Goal: Task Accomplishment & Management: Use online tool/utility

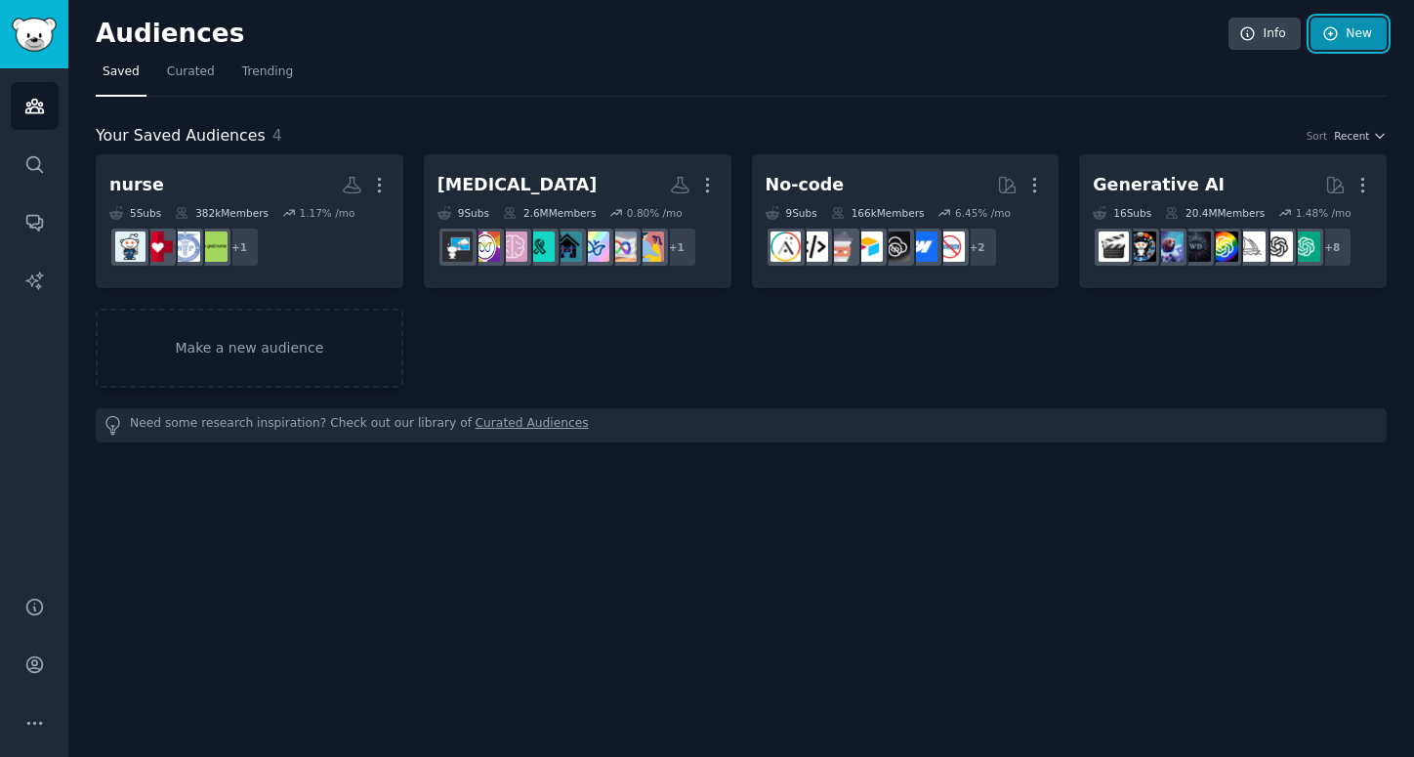
click at [1345, 30] on link "New" at bounding box center [1349, 34] width 76 height 33
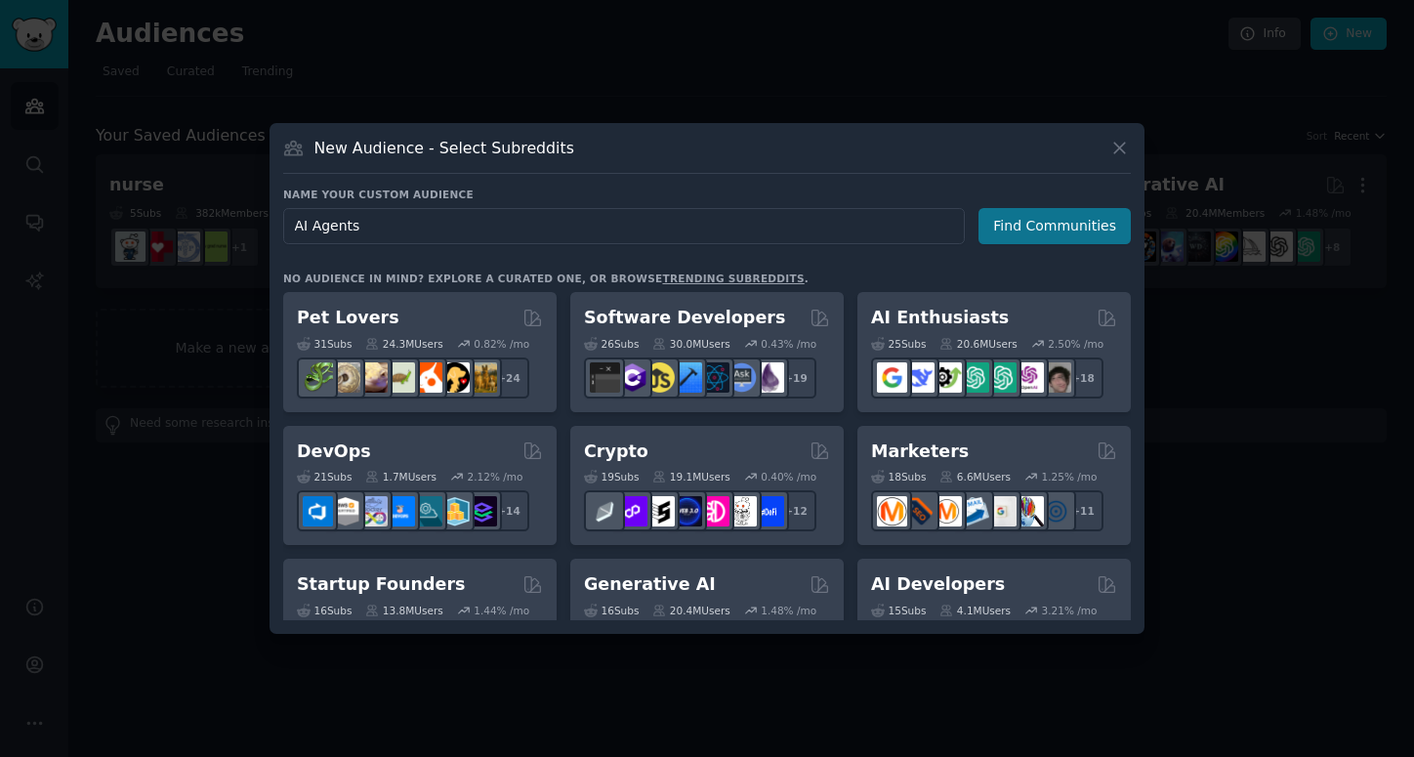
type input "AI Agents"
click at [1012, 230] on button "Find Communities" at bounding box center [1055, 226] width 152 height 36
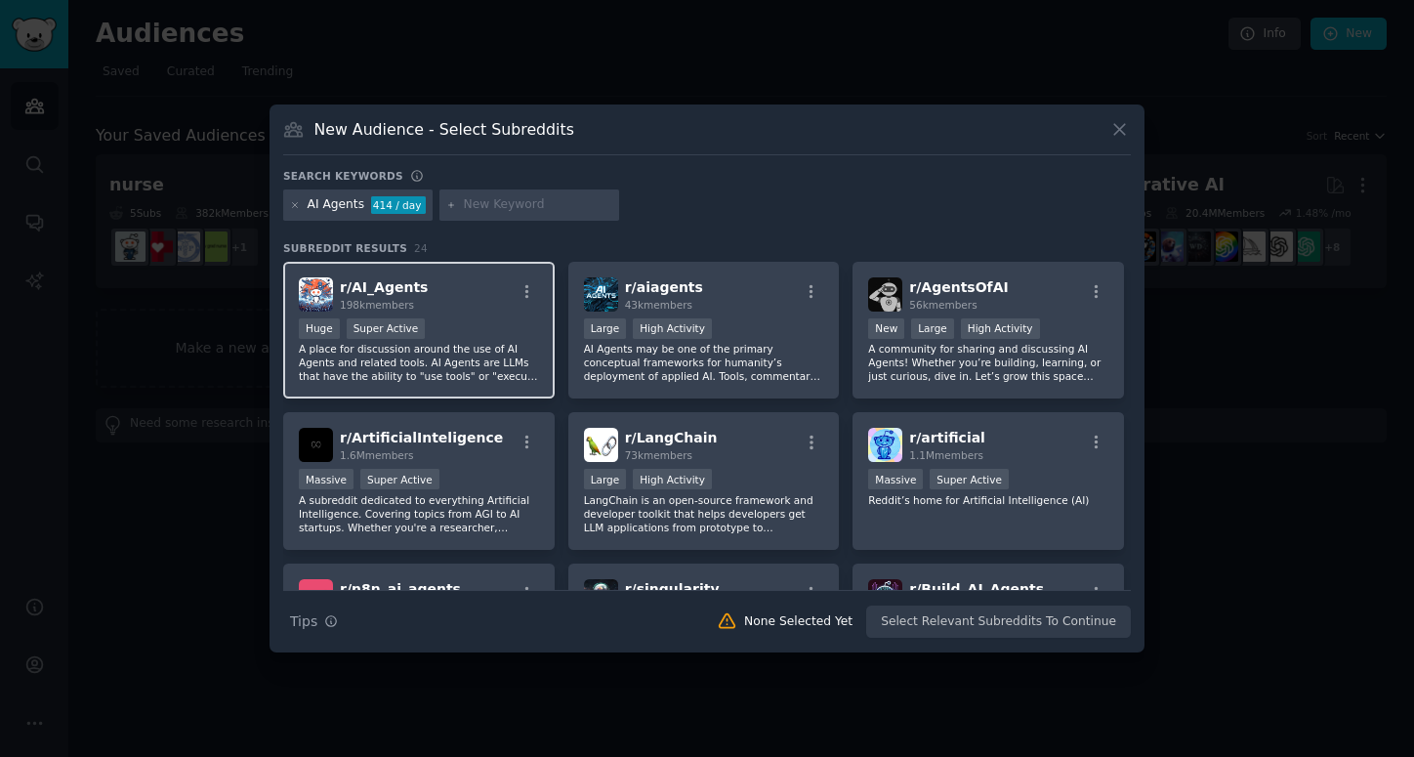
click at [458, 331] on div "Huge Super Active" at bounding box center [419, 330] width 240 height 24
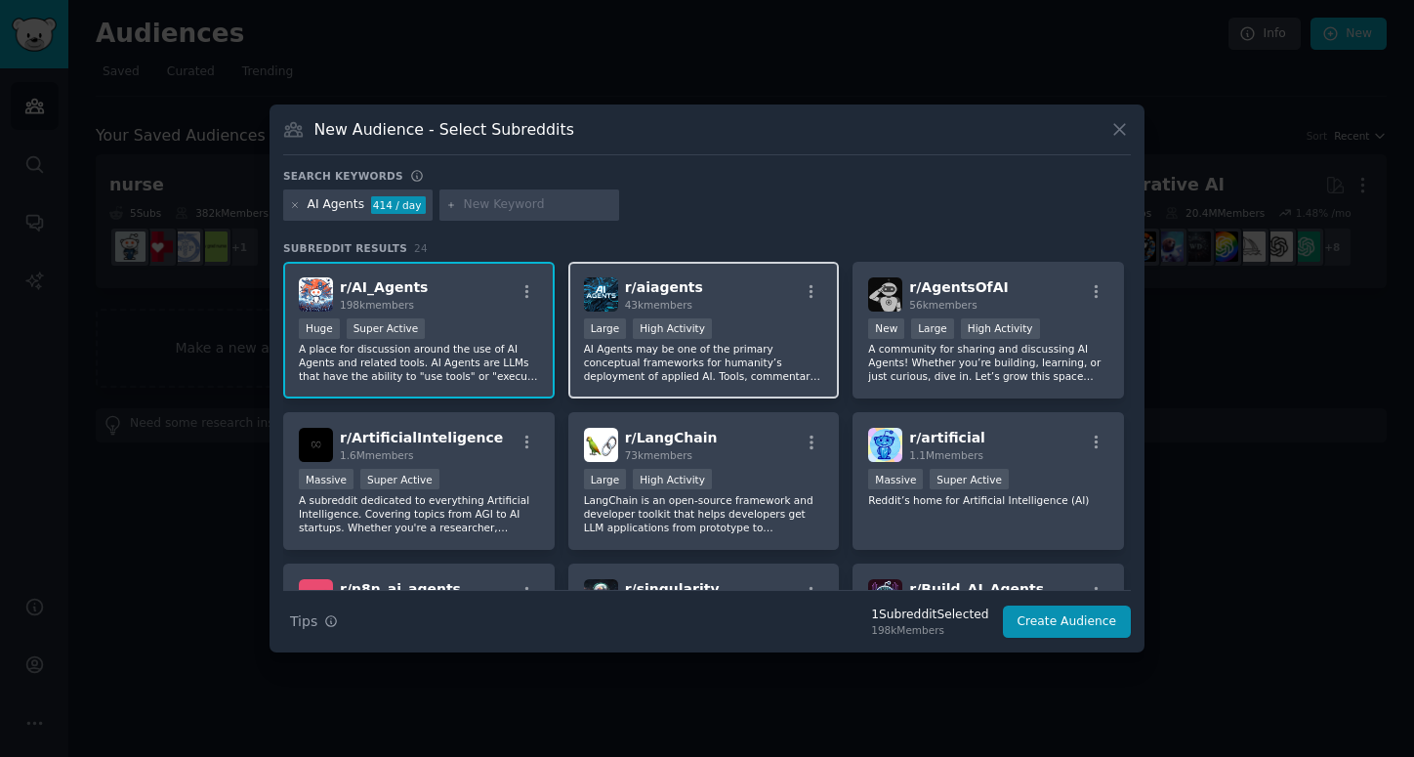
click at [623, 373] on p "AI Agents may be one of the primary conceptual frameworks for humanity’s deploy…" at bounding box center [704, 362] width 240 height 41
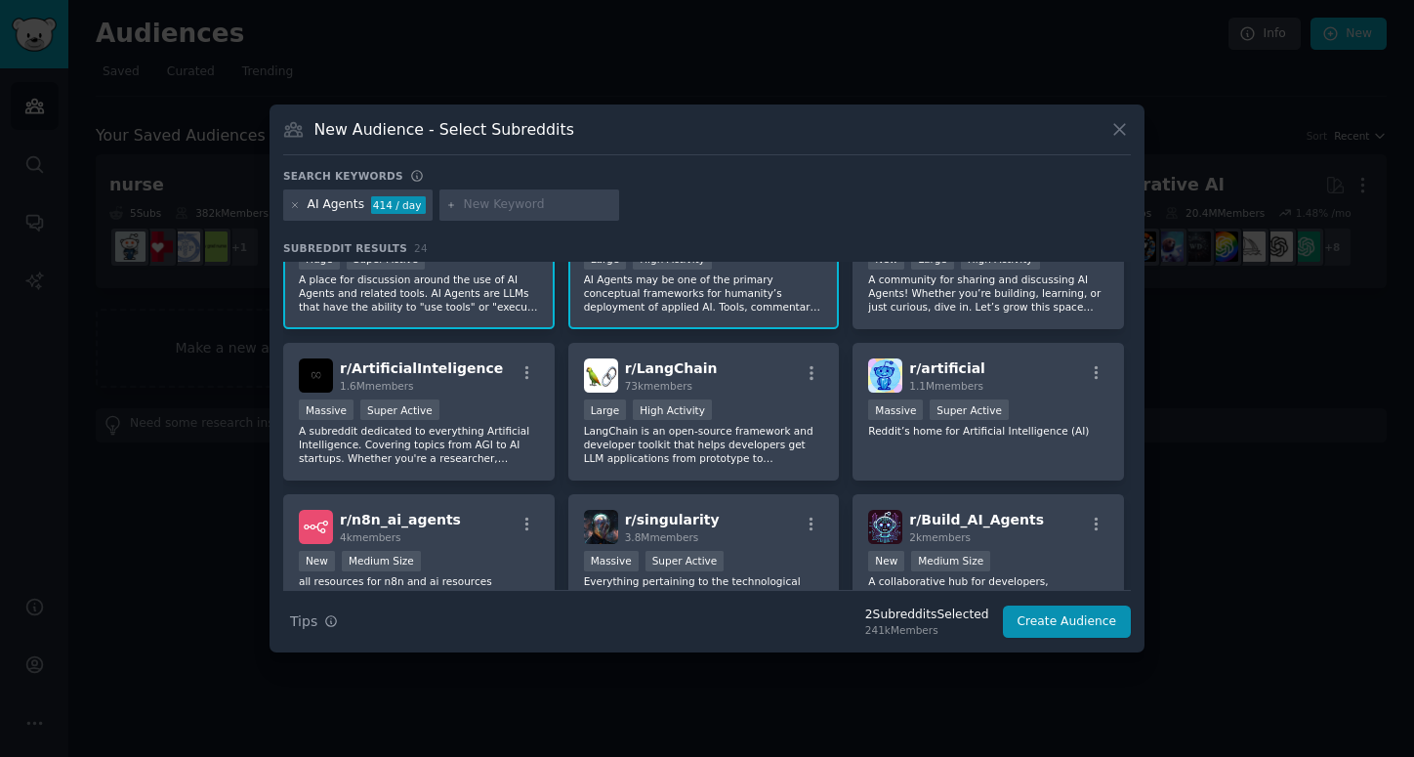
scroll to position [71, 0]
click at [495, 411] on div "Massive Super Active" at bounding box center [419, 409] width 240 height 24
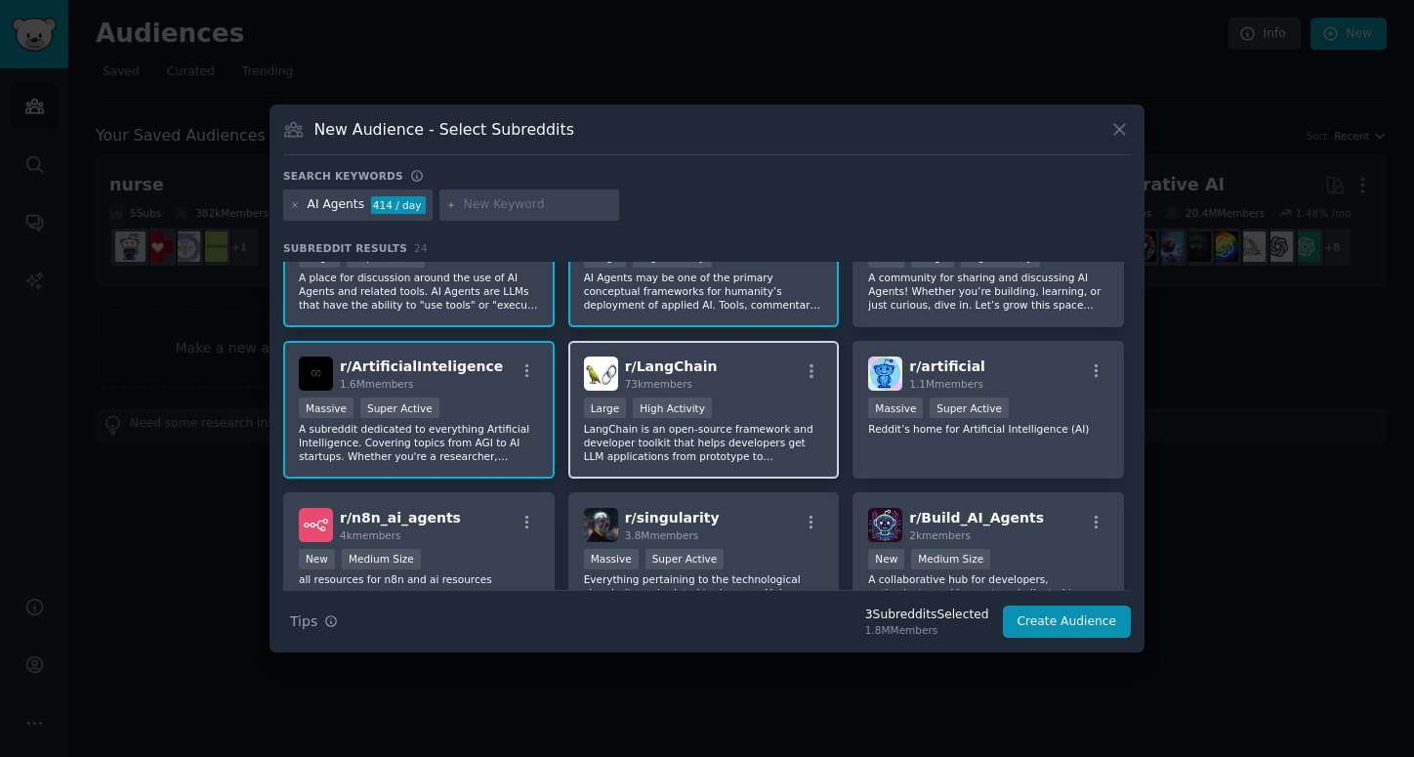
click at [690, 434] on p "LangChain is an open-source framework and developer toolkit that helps develope…" at bounding box center [704, 442] width 240 height 41
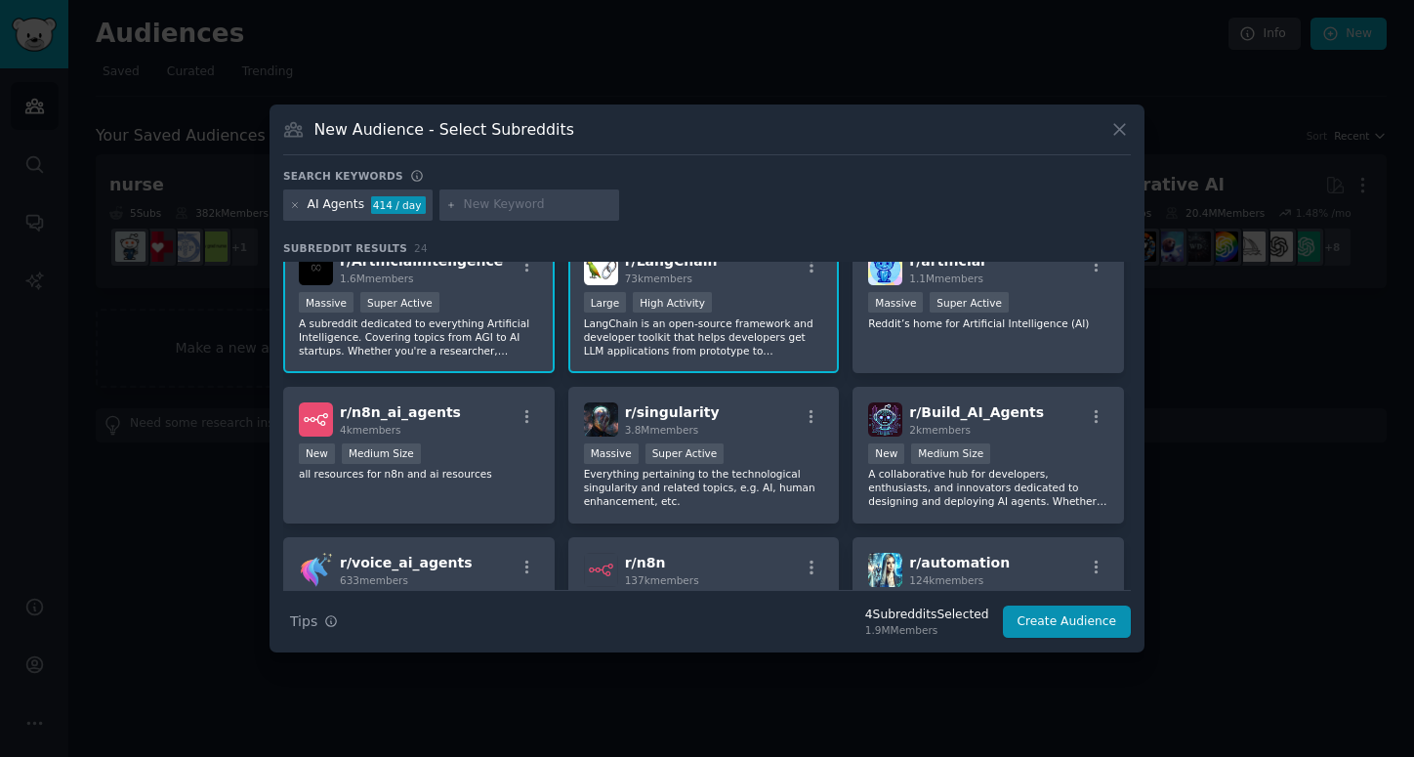
scroll to position [183, 0]
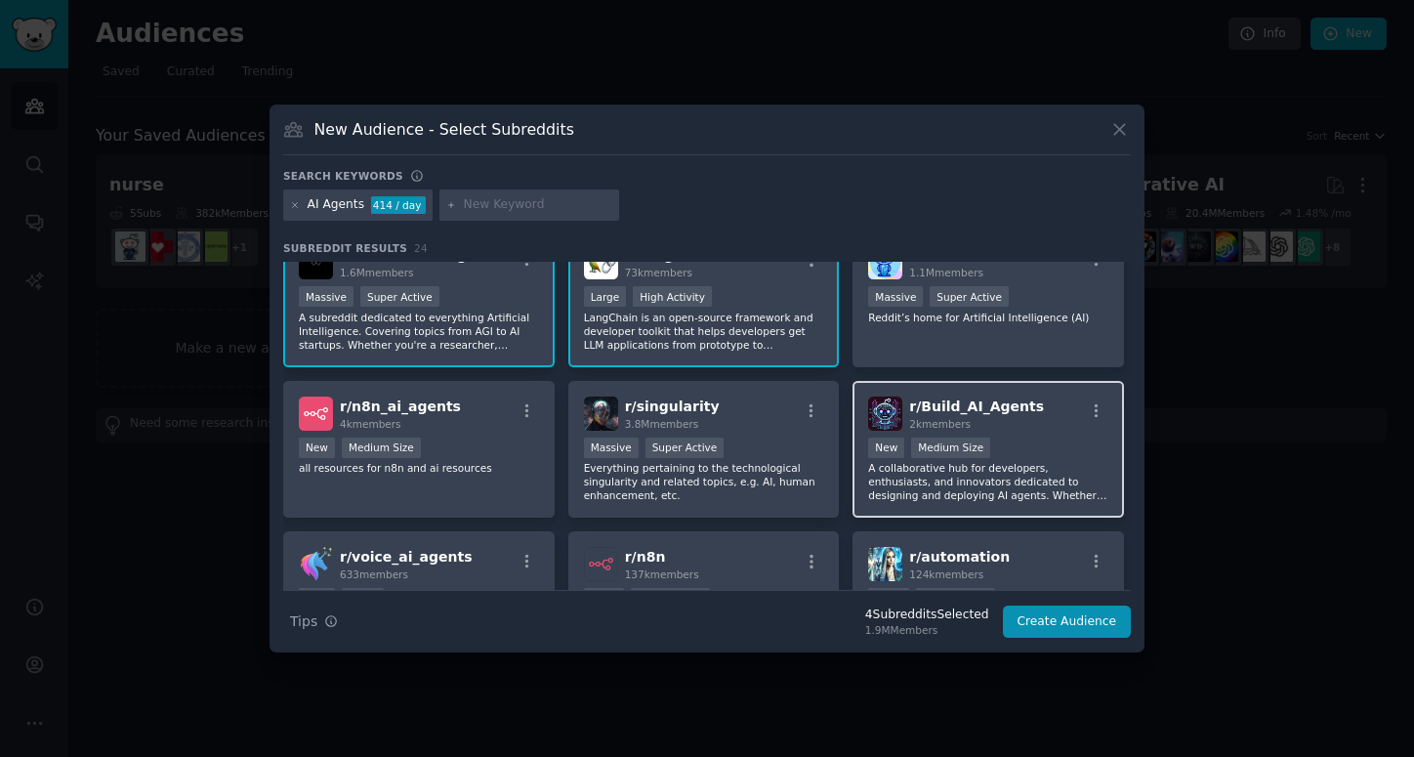
click at [902, 498] on p "A collaborative hub for developers, enthusiasts, and innovators dedicated to de…" at bounding box center [988, 481] width 240 height 41
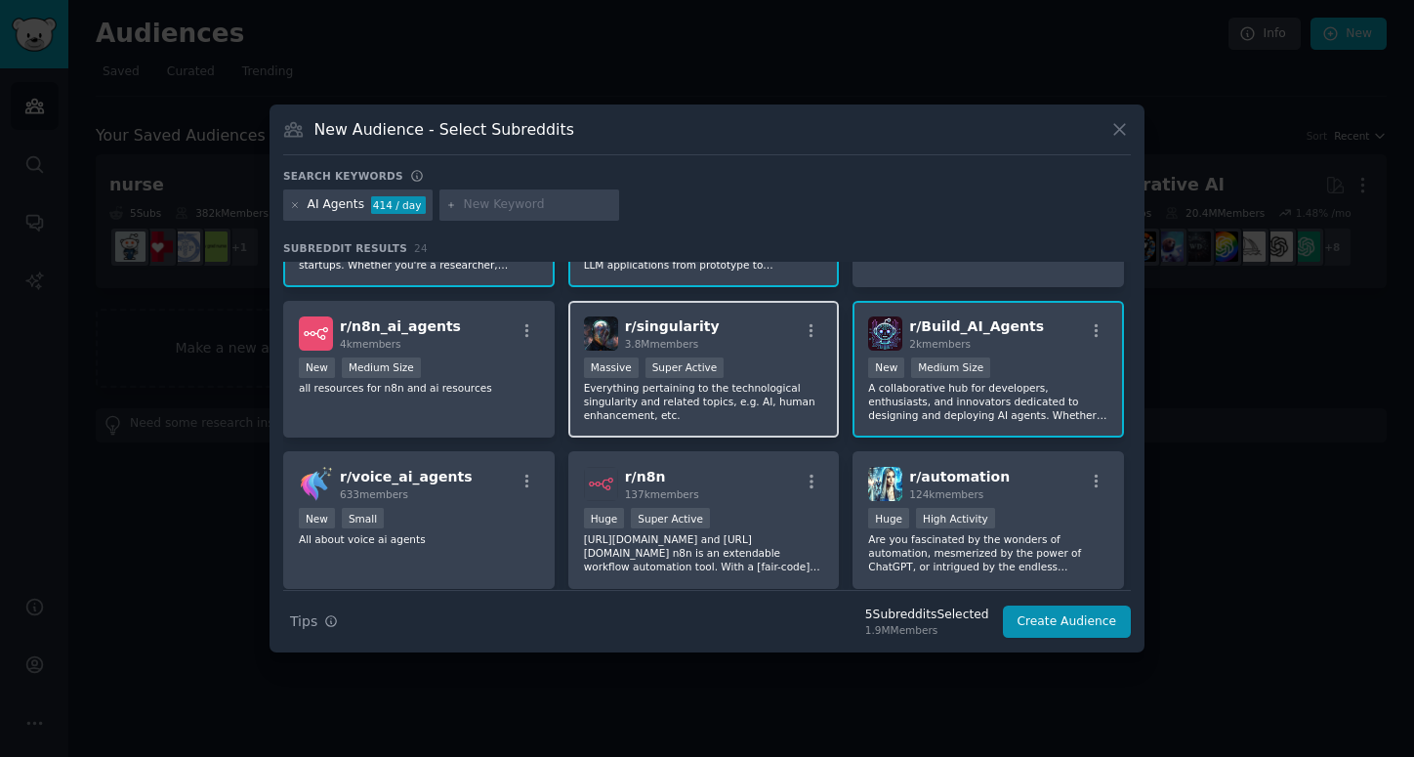
scroll to position [265, 0]
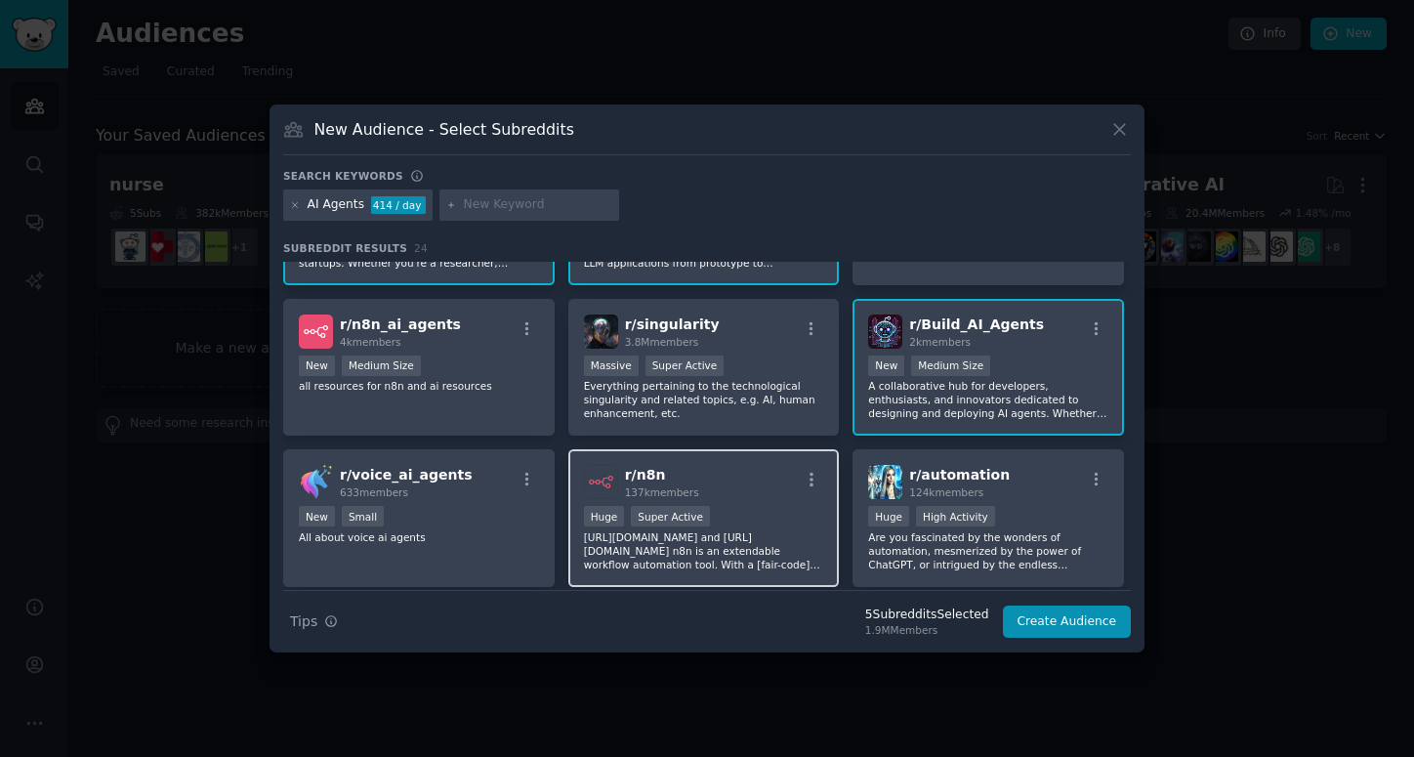
click at [633, 549] on p "[URL][DOMAIN_NAME] and [URL][DOMAIN_NAME] n8n is an extendable workflow automat…" at bounding box center [704, 550] width 240 height 41
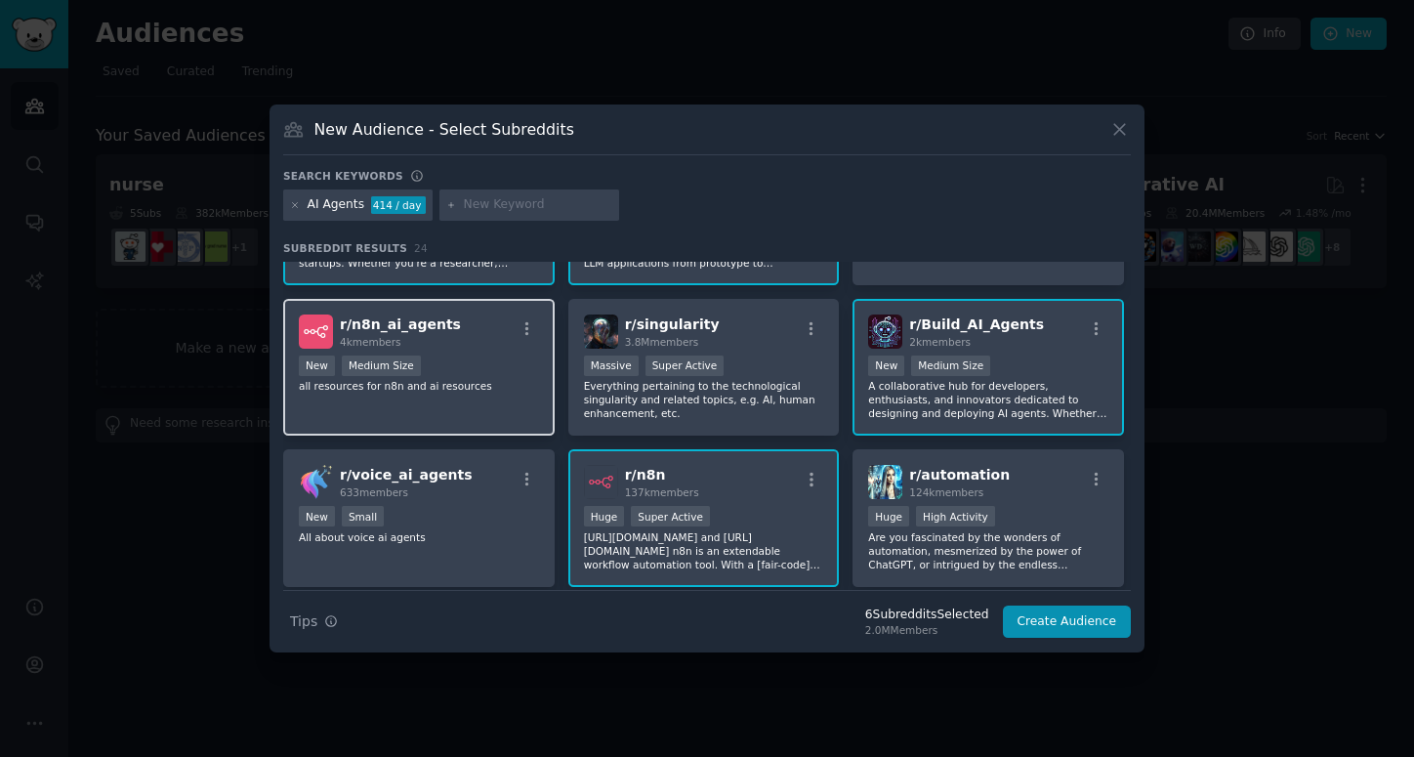
click at [485, 389] on p "all resources for n8n and ai resources" at bounding box center [419, 386] width 240 height 14
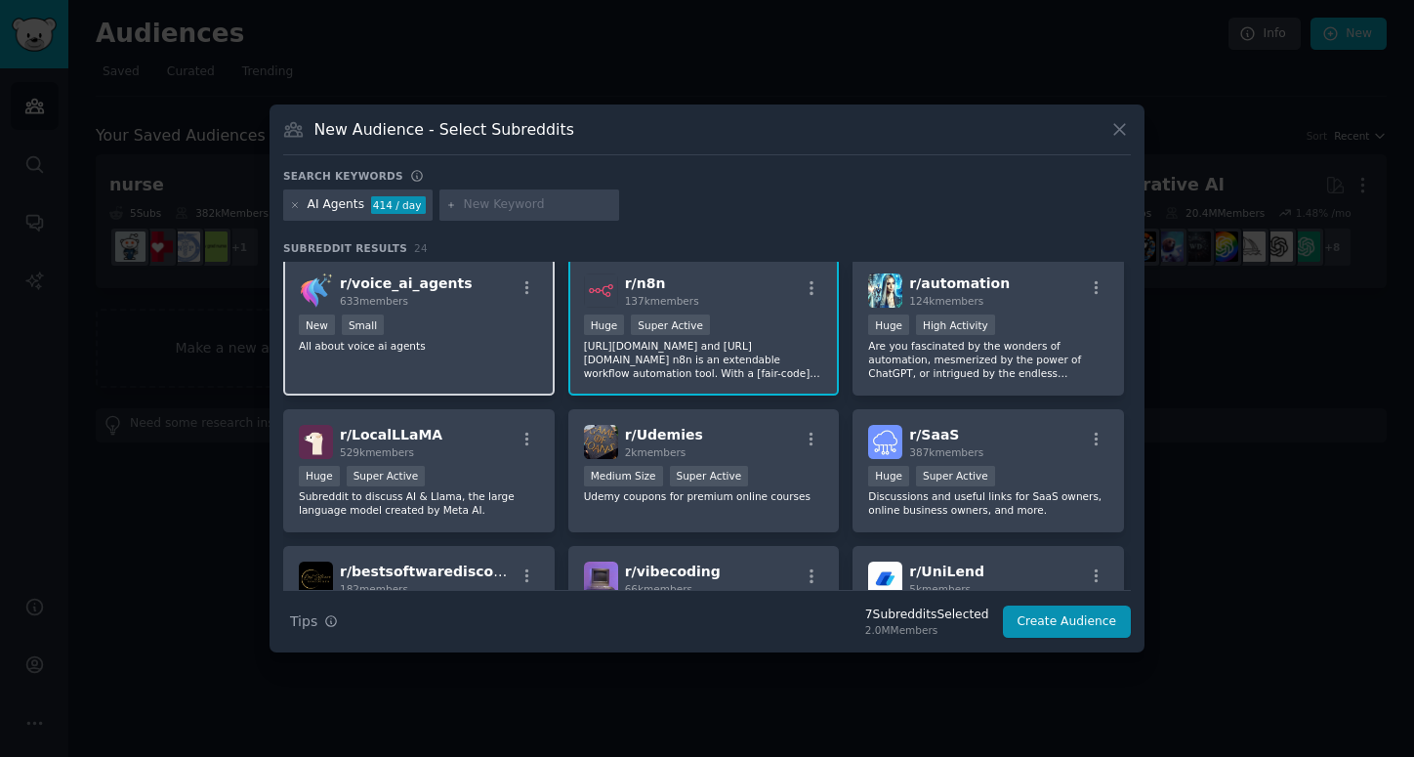
scroll to position [458, 0]
click at [462, 338] on p "All about voice ai agents" at bounding box center [419, 344] width 240 height 14
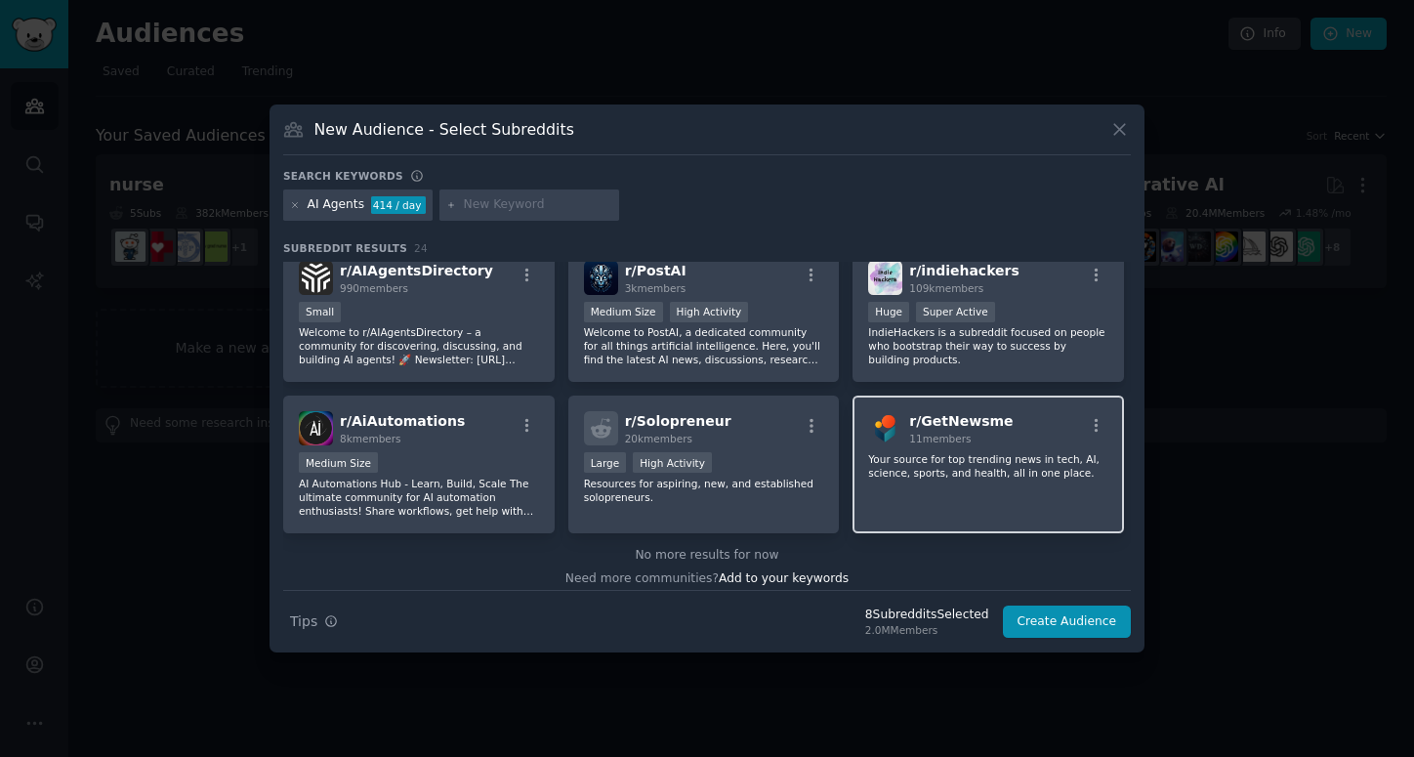
scroll to position [920, 0]
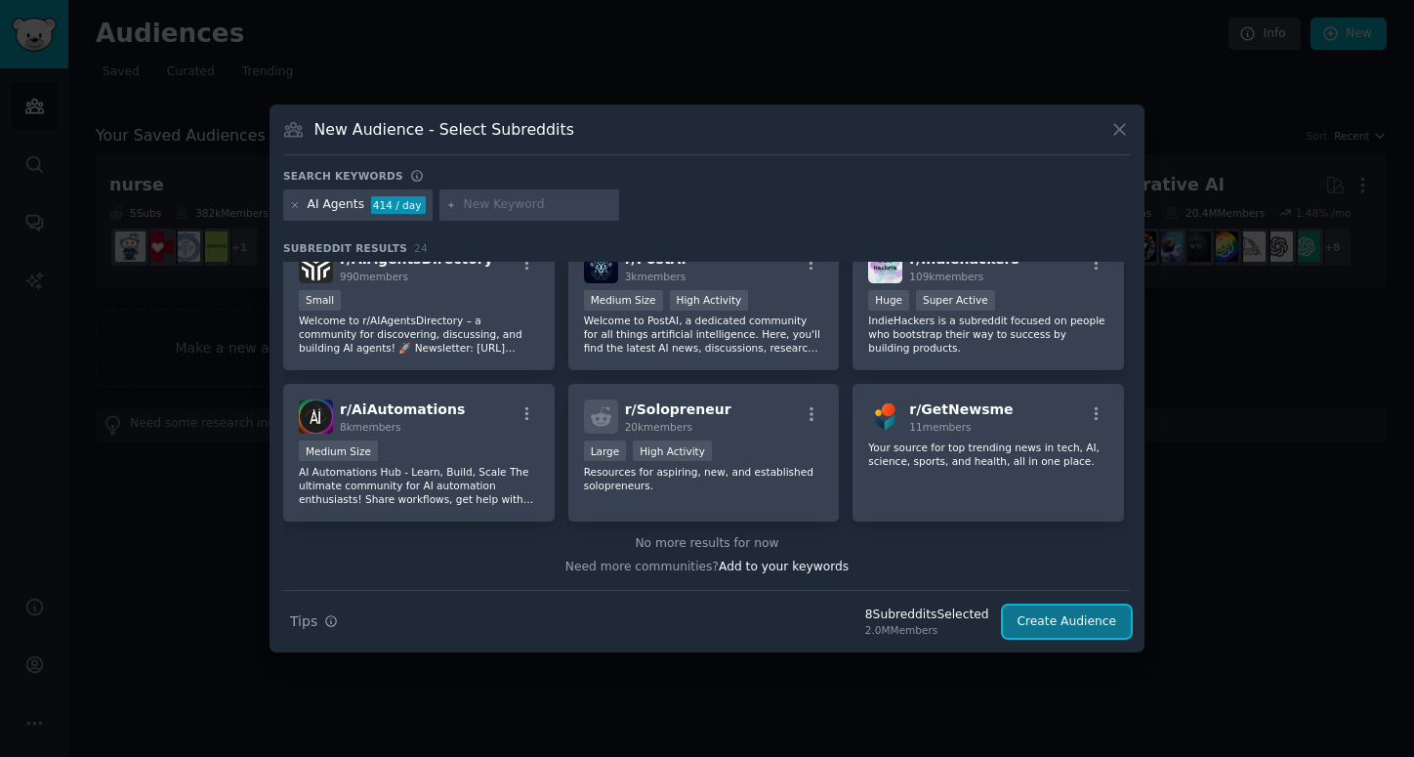
click at [1040, 614] on button "Create Audience" at bounding box center [1067, 621] width 129 height 33
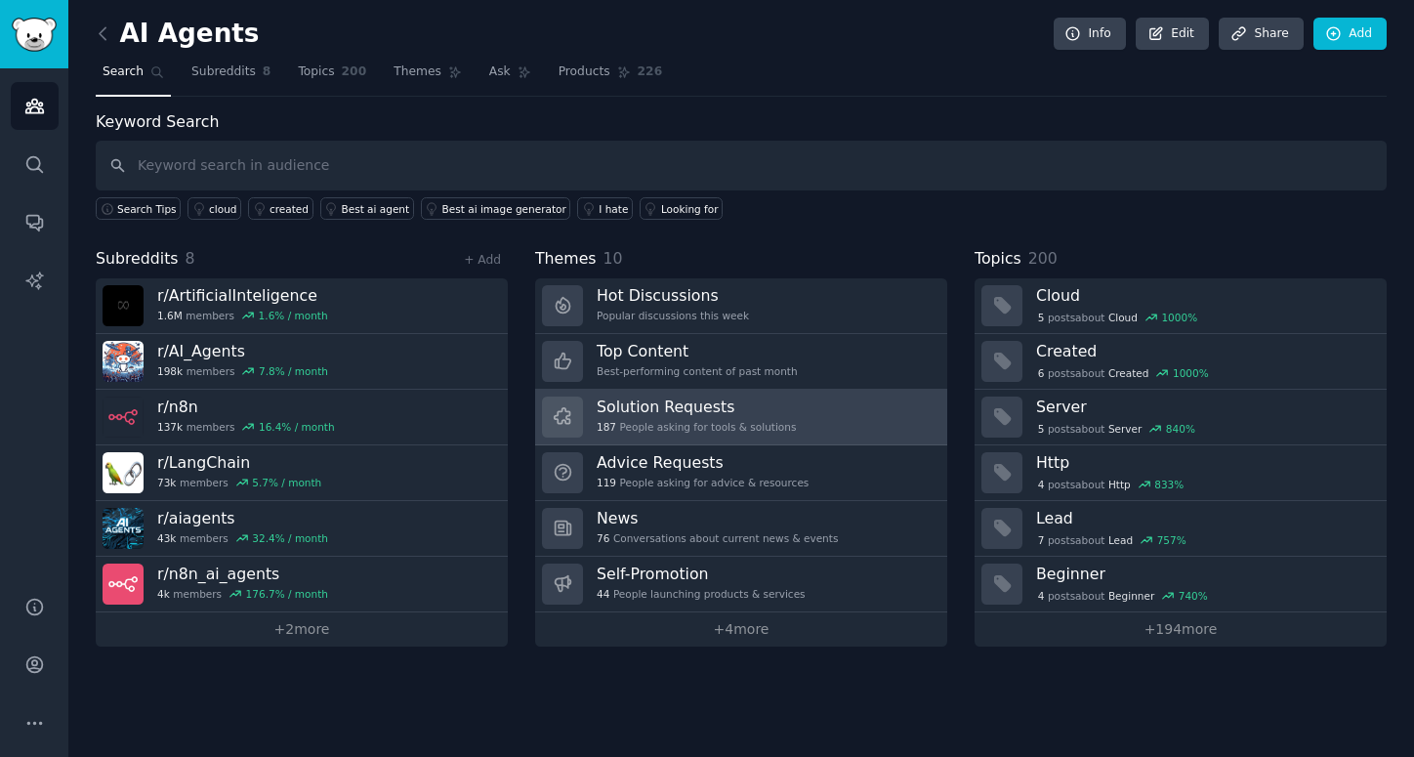
click at [634, 418] on div "Solution Requests 187 People asking for tools & solutions" at bounding box center [696, 416] width 199 height 41
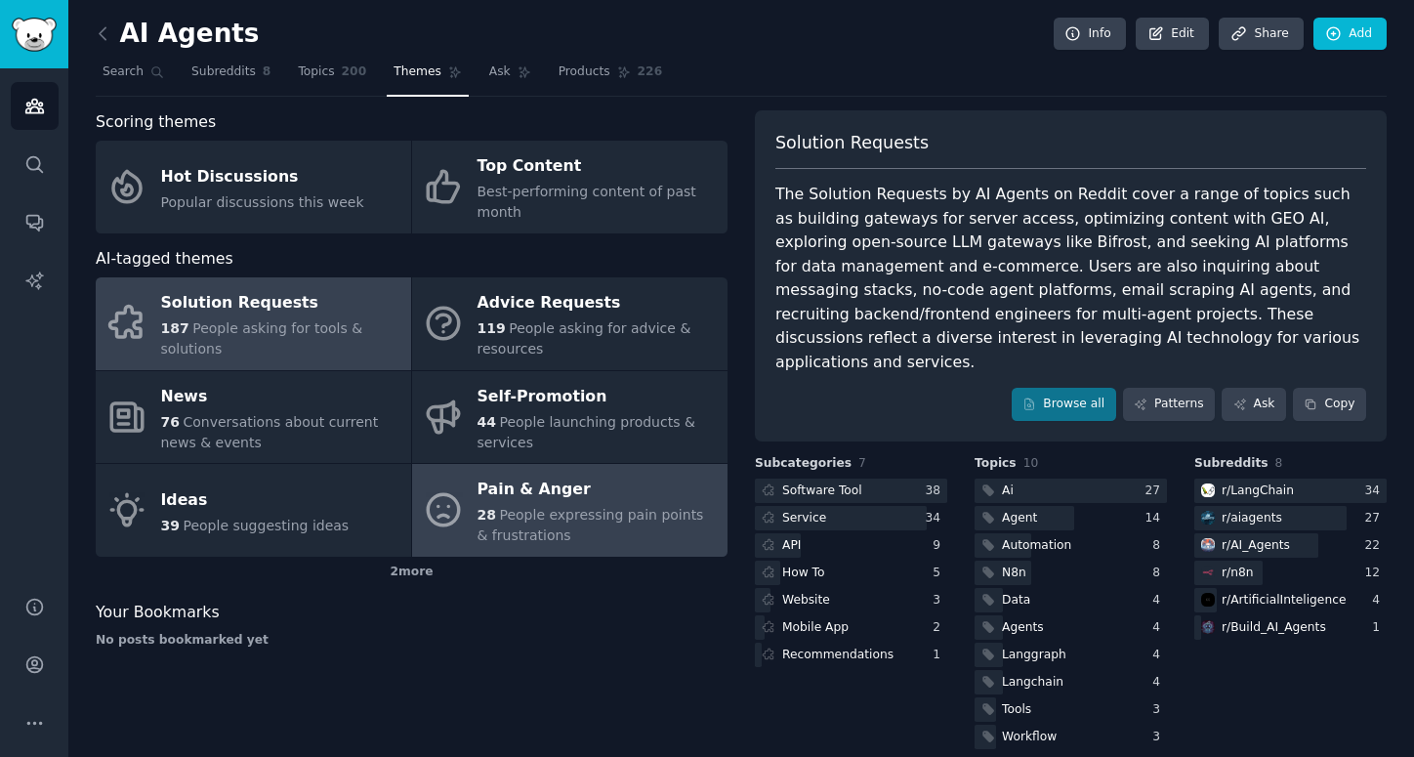
click at [510, 500] on div "Pain & Anger" at bounding box center [598, 490] width 240 height 31
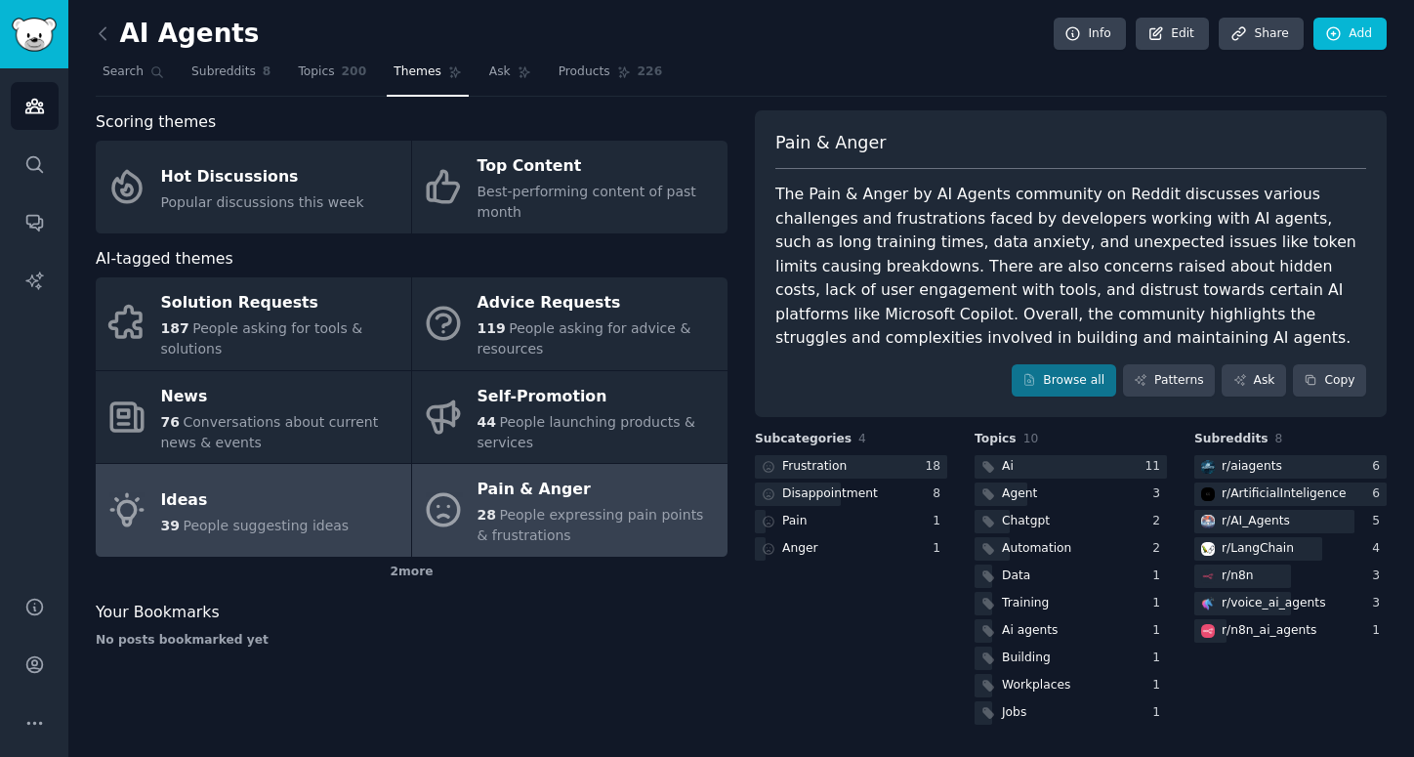
click at [278, 536] on link "Ideas 39 People suggesting ideas" at bounding box center [253, 510] width 315 height 93
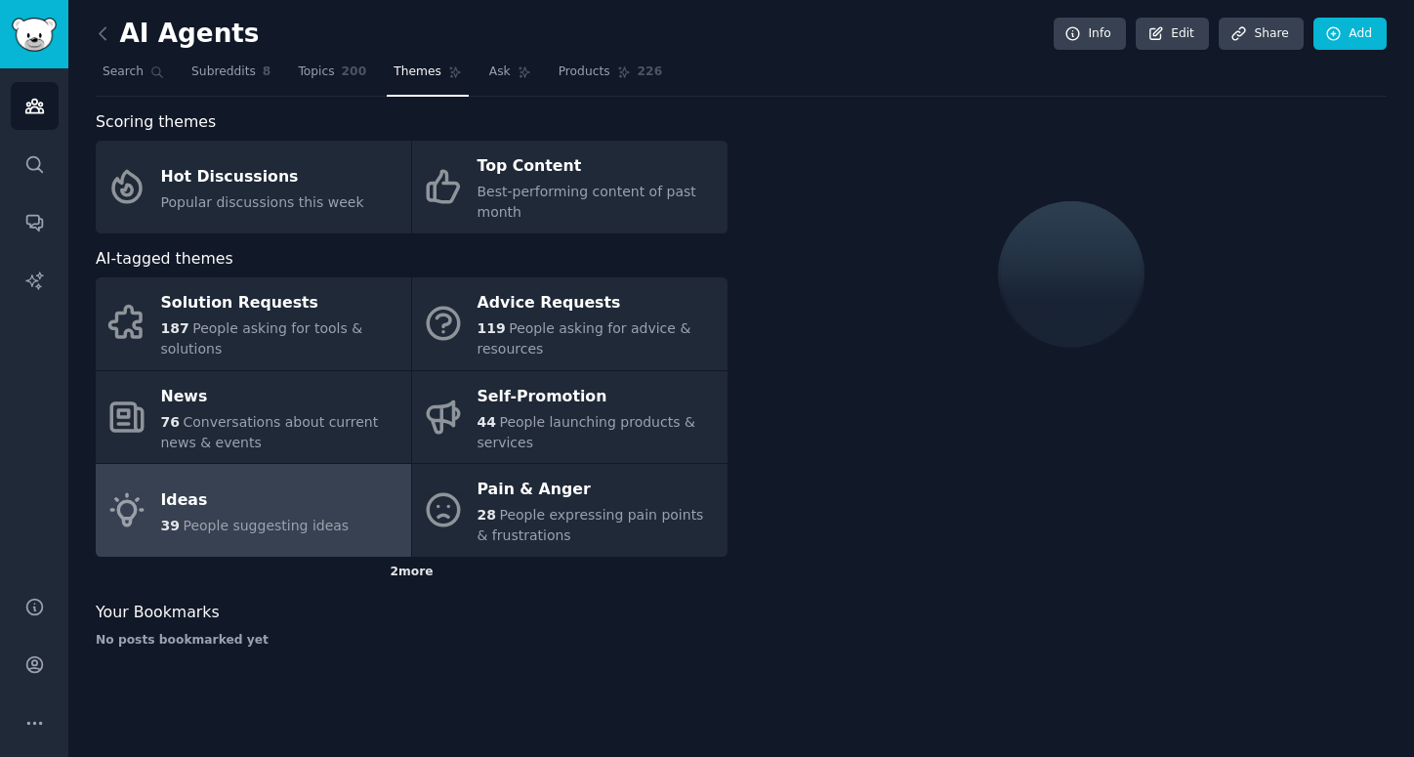
click at [395, 570] on div "2 more" at bounding box center [412, 572] width 632 height 31
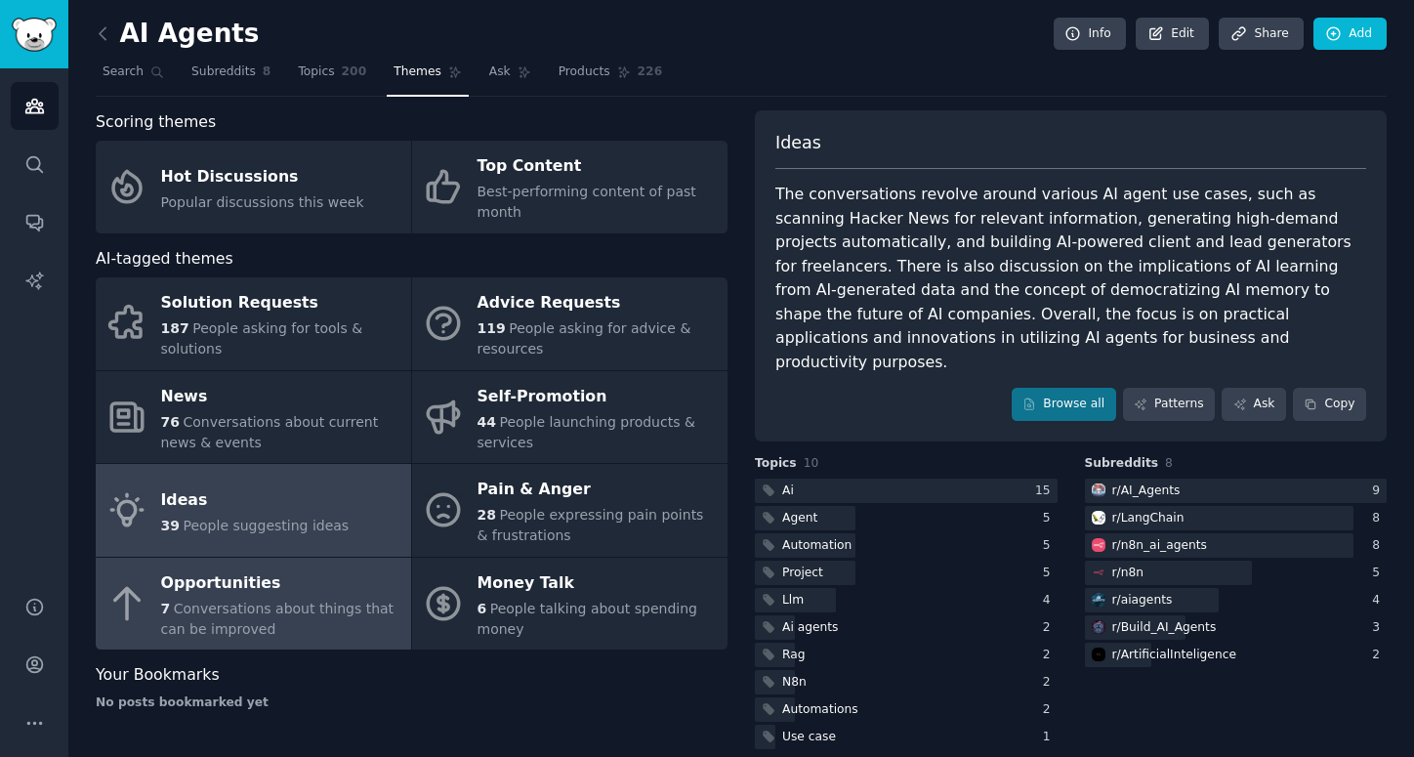
click at [300, 622] on div "7 Conversations about things that can be improved" at bounding box center [281, 619] width 240 height 41
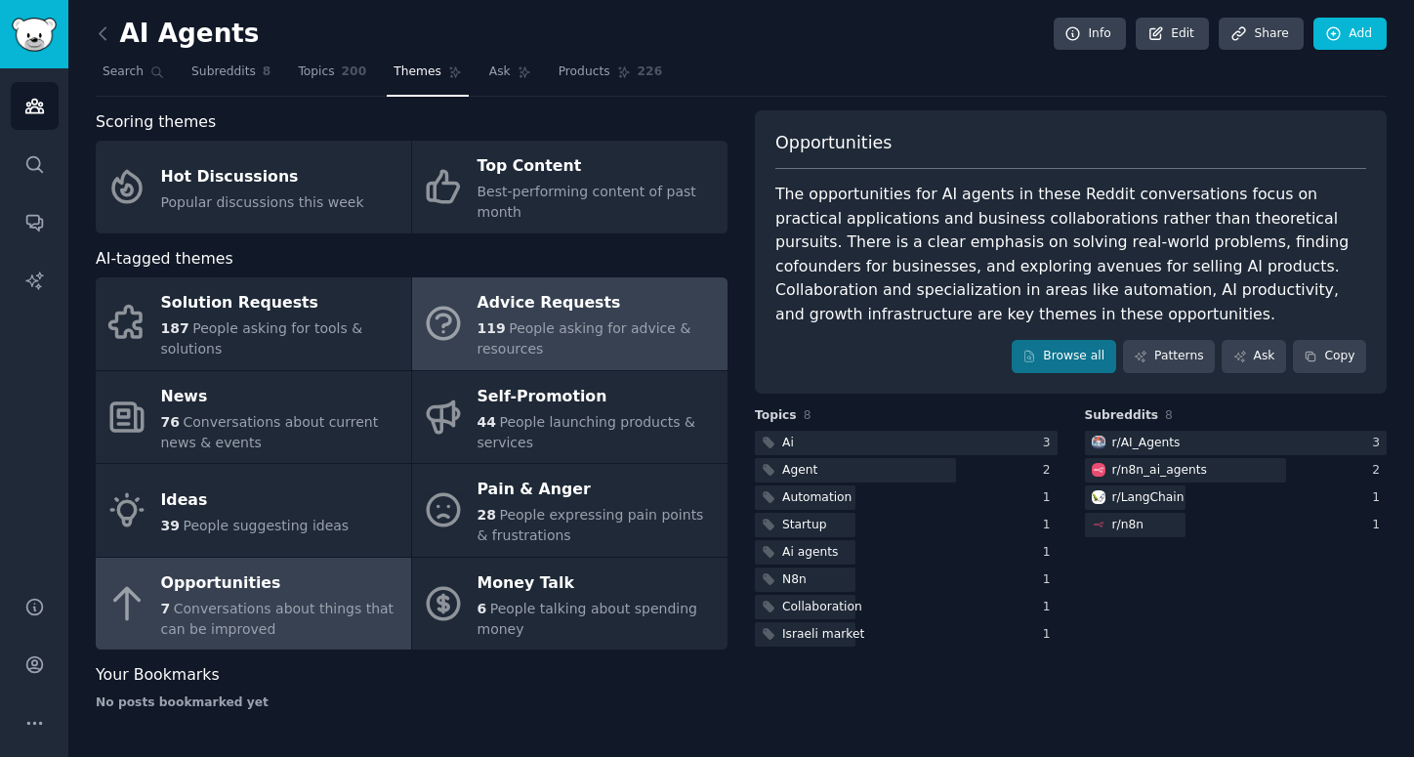
click at [441, 344] on link "Advice Requests 119 People asking for advice & resources" at bounding box center [569, 323] width 315 height 93
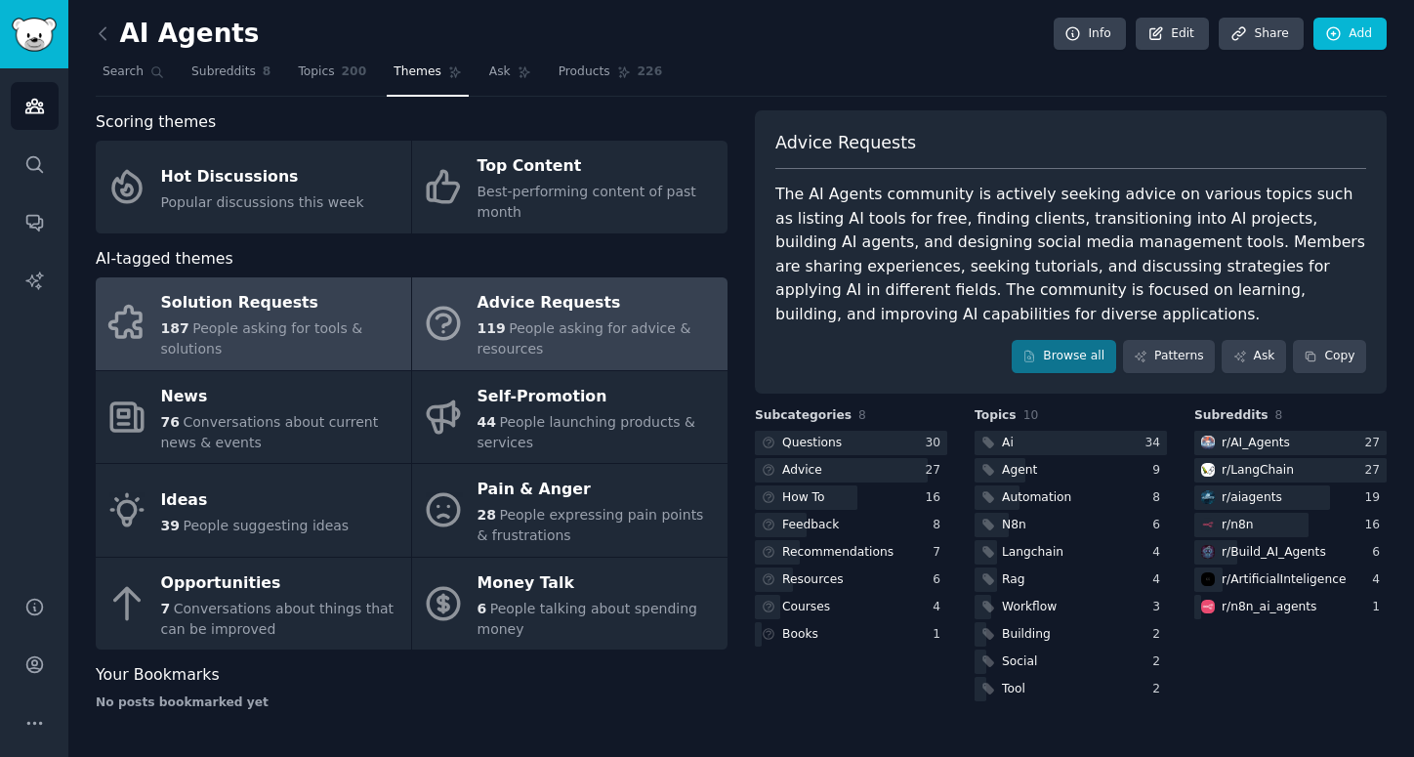
click at [328, 316] on div "Solution Requests" at bounding box center [281, 303] width 240 height 31
